Goal: Task Accomplishment & Management: Manage account settings

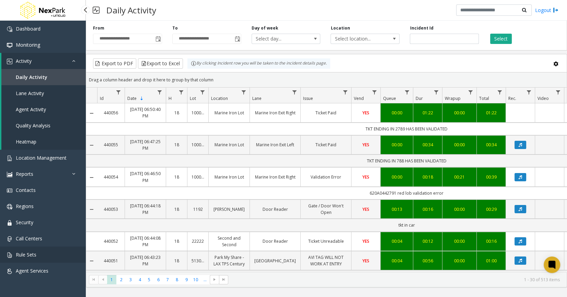
click at [36, 256] on link "Rule Sets" at bounding box center [43, 254] width 86 height 16
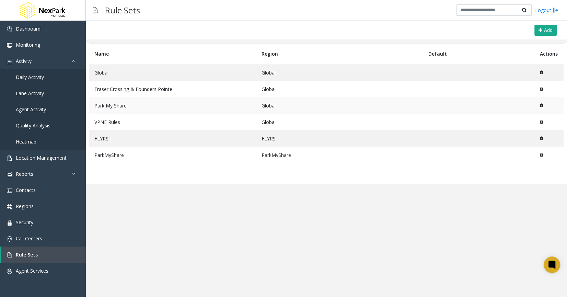
click at [542, 105] on icon at bounding box center [541, 105] width 3 height 4
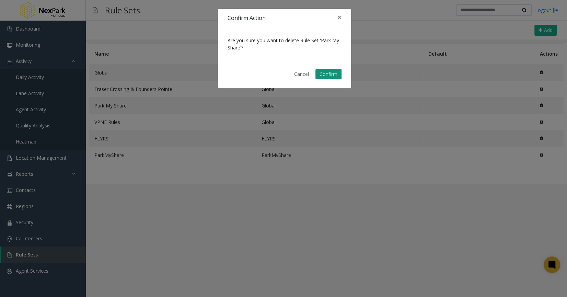
click at [328, 79] on button "Confirm" at bounding box center [328, 74] width 26 height 10
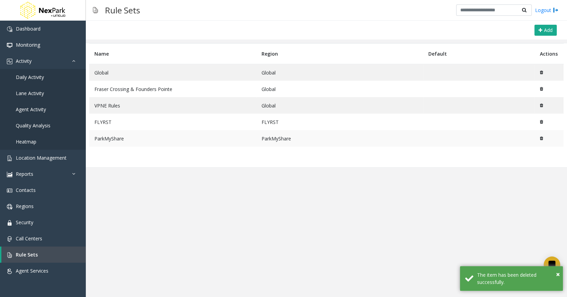
click at [122, 136] on td "ParkMyShare" at bounding box center [172, 138] width 167 height 16
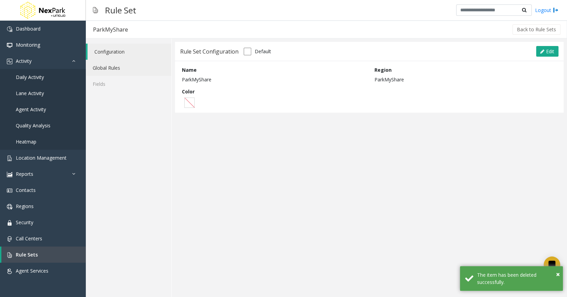
click at [123, 66] on link "Global Rules" at bounding box center [128, 68] width 85 height 16
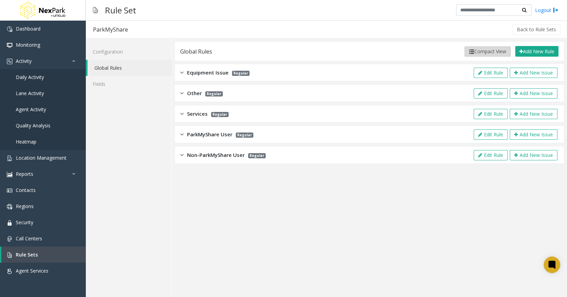
click at [494, 48] on button "Compact View" at bounding box center [487, 51] width 46 height 10
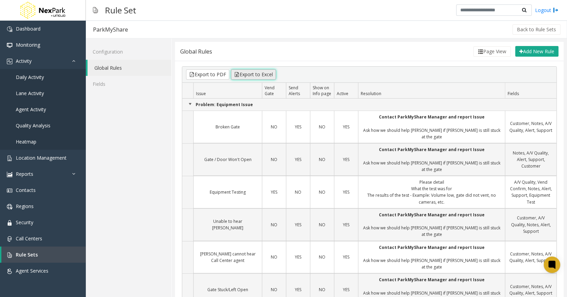
click at [245, 71] on button "Export to Excel" at bounding box center [253, 74] width 45 height 10
click at [356, 16] on div "Rule Set Logout" at bounding box center [326, 10] width 481 height 21
drag, startPoint x: 144, startPoint y: 8, endPoint x: 271, endPoint y: 45, distance: 132.6
click at [271, 45] on div "Rule Set Logout ParkMyShare Back to Rule Sets Configuration Global Rules Fields…" at bounding box center [326, 148] width 481 height 297
click at [258, 21] on div "Rule Set Logout" at bounding box center [326, 10] width 481 height 21
